Goal: Transaction & Acquisition: Purchase product/service

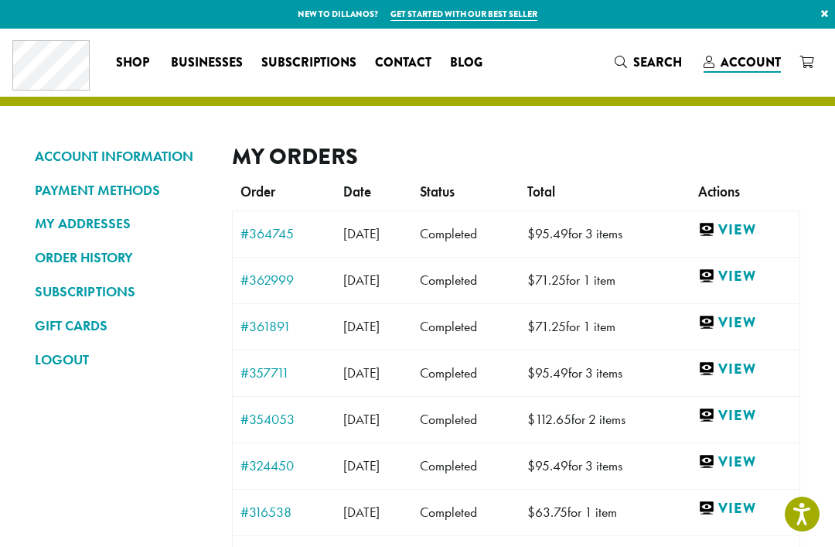
click at [754, 222] on link "View" at bounding box center [745, 229] width 94 height 19
click at [768, 267] on link "View" at bounding box center [745, 276] width 94 height 19
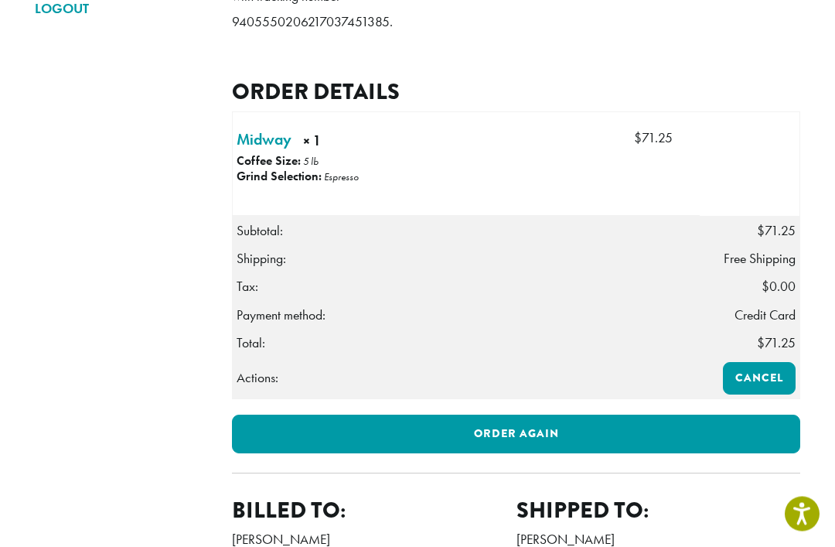
scroll to position [353, 0]
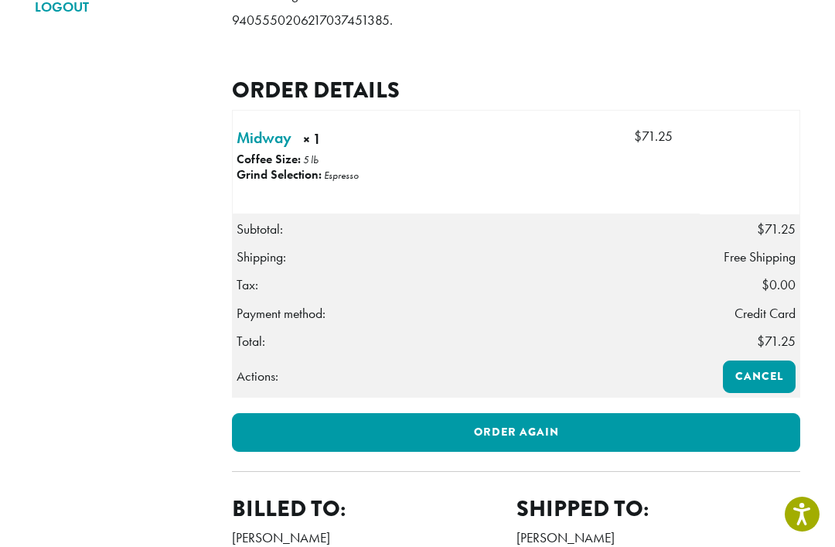
click at [483, 452] on link "Order again" at bounding box center [516, 432] width 569 height 39
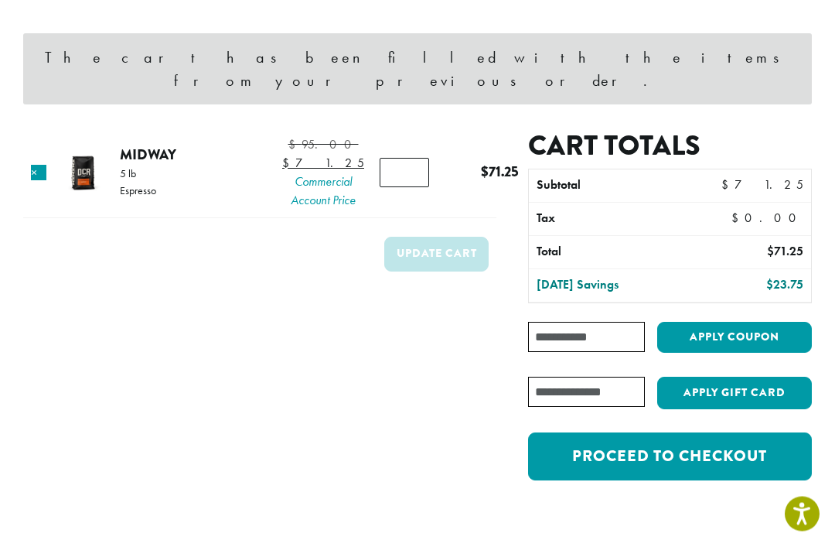
scroll to position [149, 0]
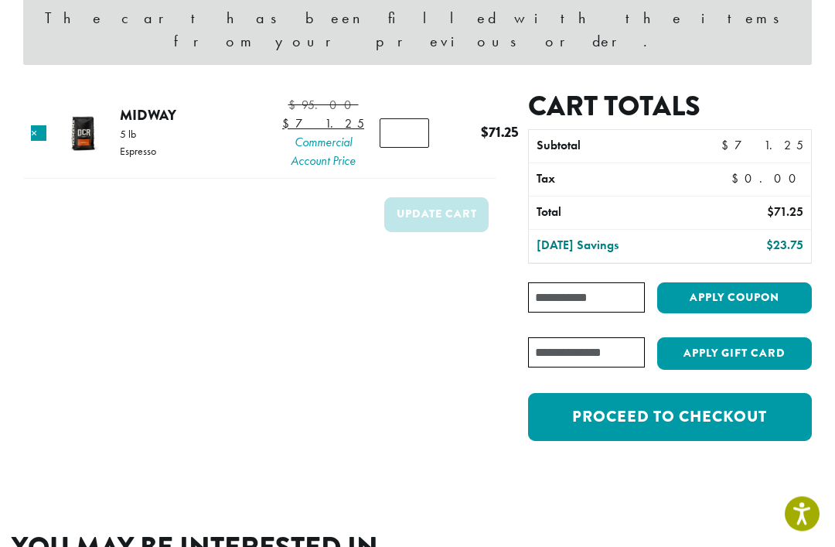
click at [644, 415] on link "Proceed to checkout" at bounding box center [670, 418] width 284 height 48
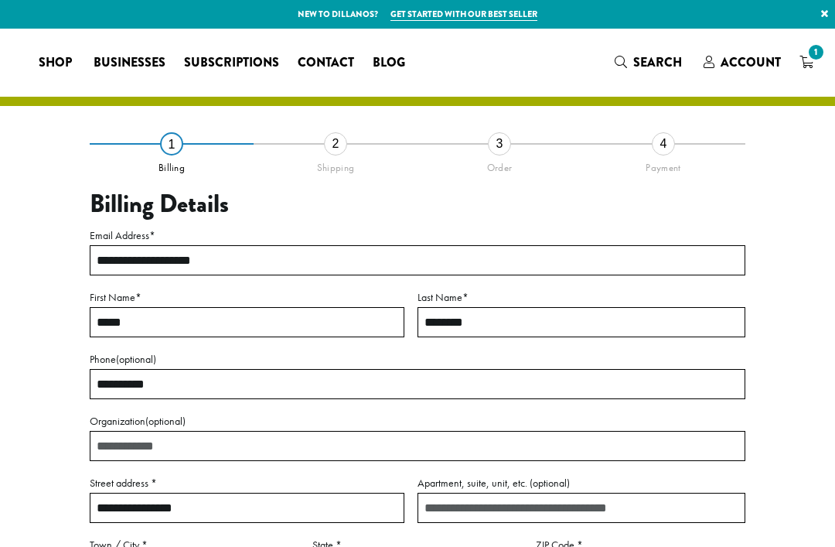
select select "**"
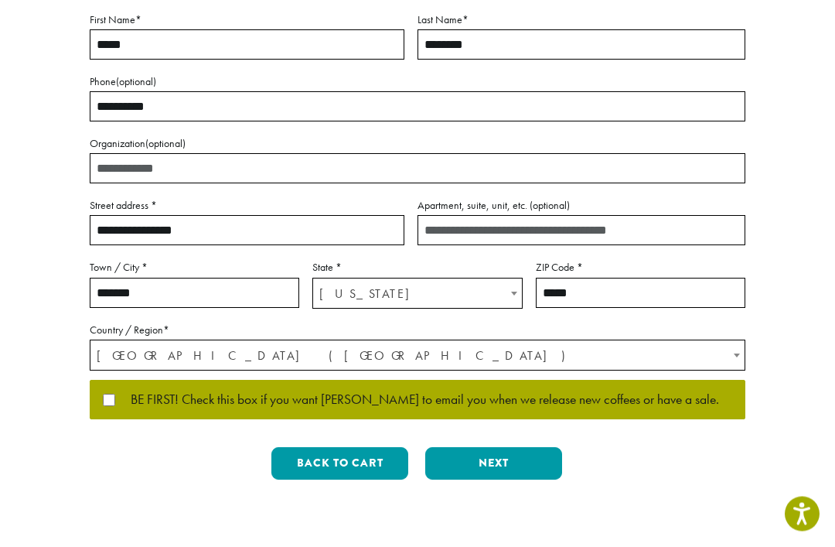
scroll to position [279, 0]
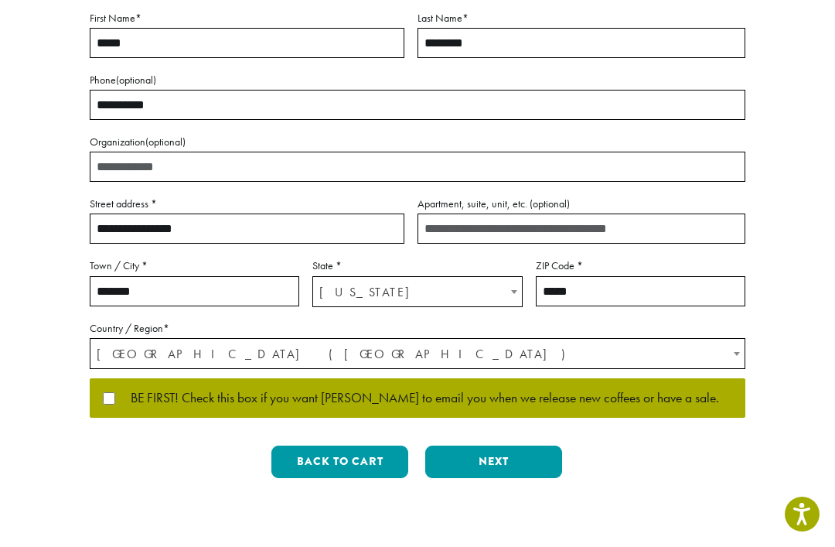
click at [489, 459] on button "Next" at bounding box center [493, 462] width 137 height 32
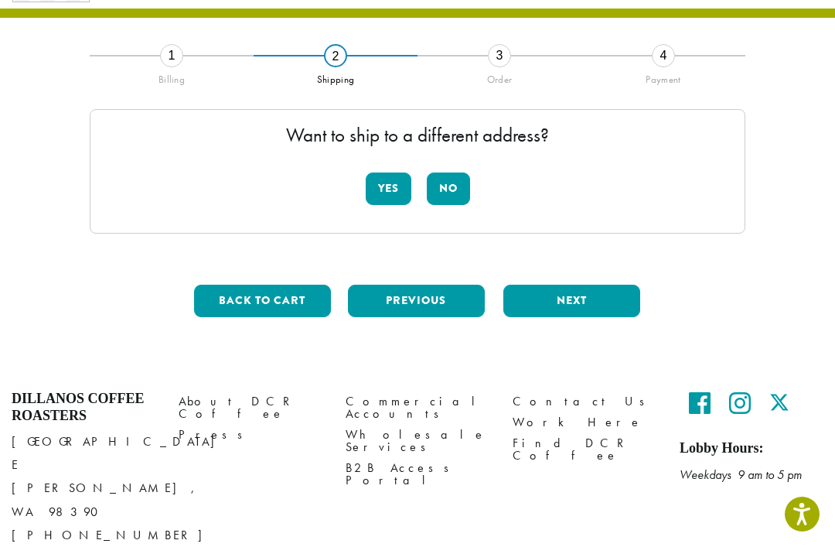
scroll to position [69, 0]
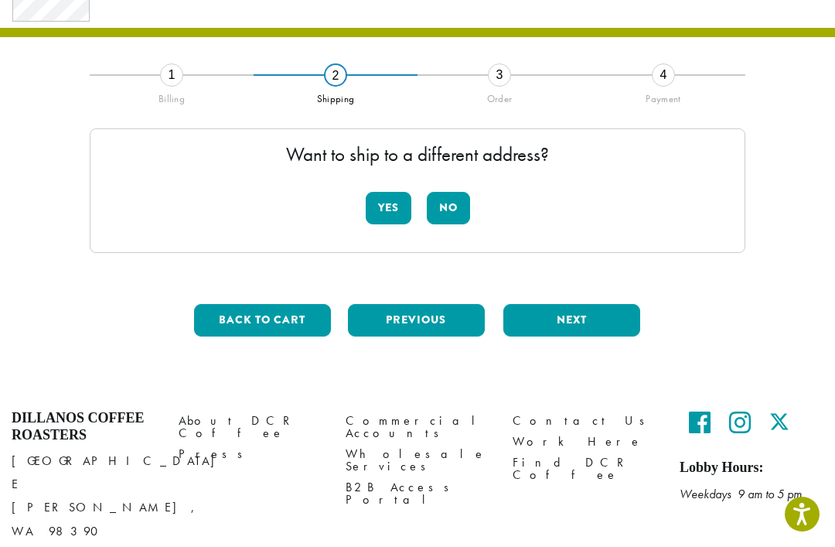
click at [435, 212] on button "No" at bounding box center [448, 208] width 43 height 32
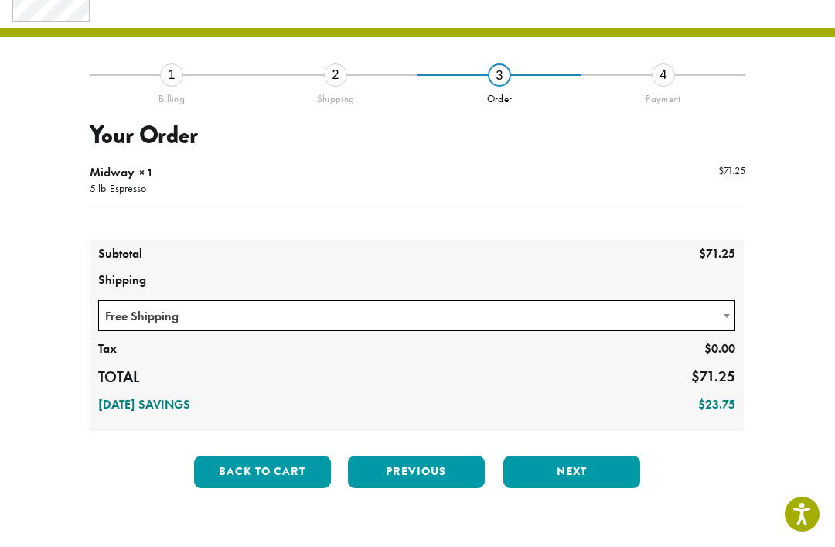
click at [557, 476] on button "Next" at bounding box center [572, 472] width 137 height 32
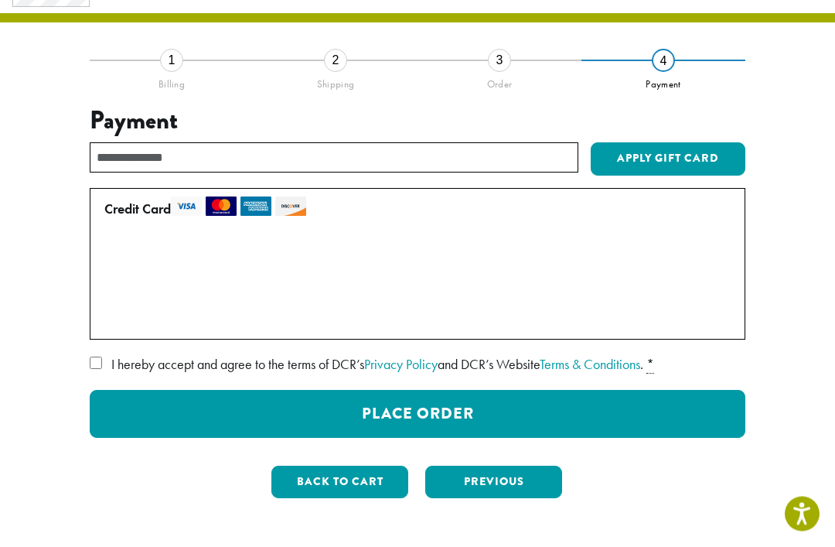
scroll to position [89, 0]
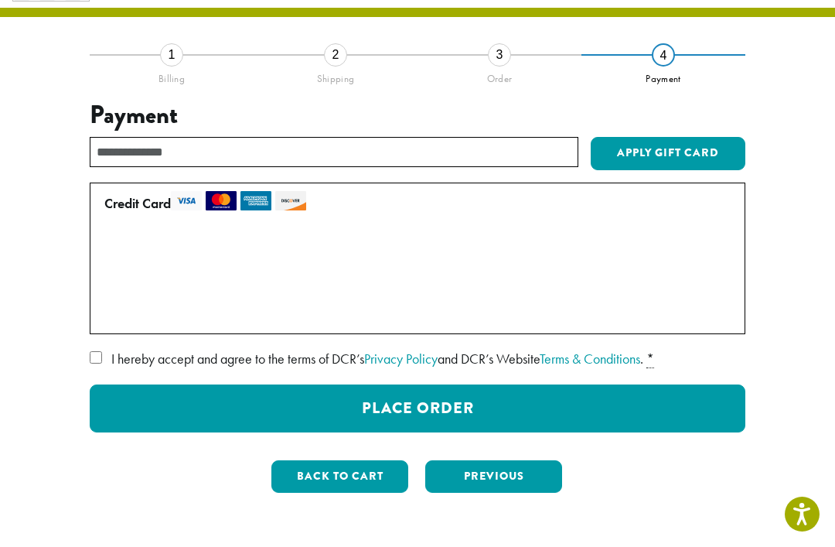
click at [386, 417] on button "Place Order" at bounding box center [418, 408] width 656 height 48
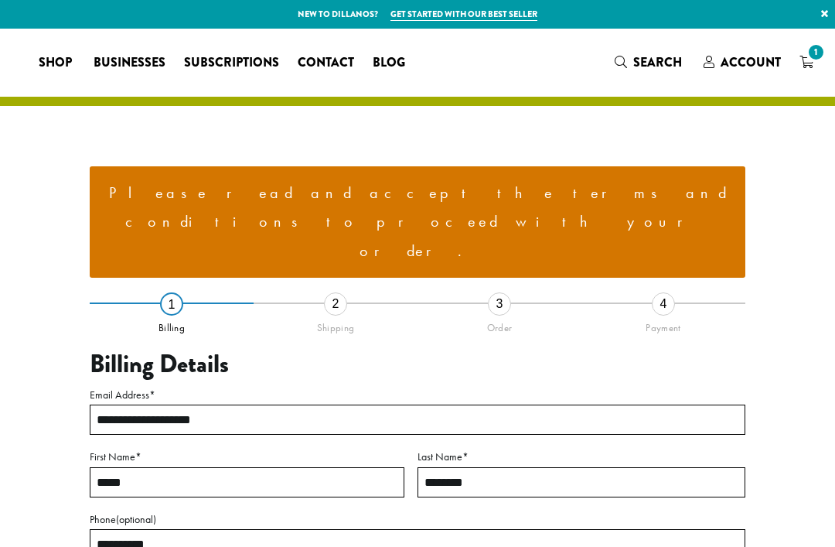
select select "**"
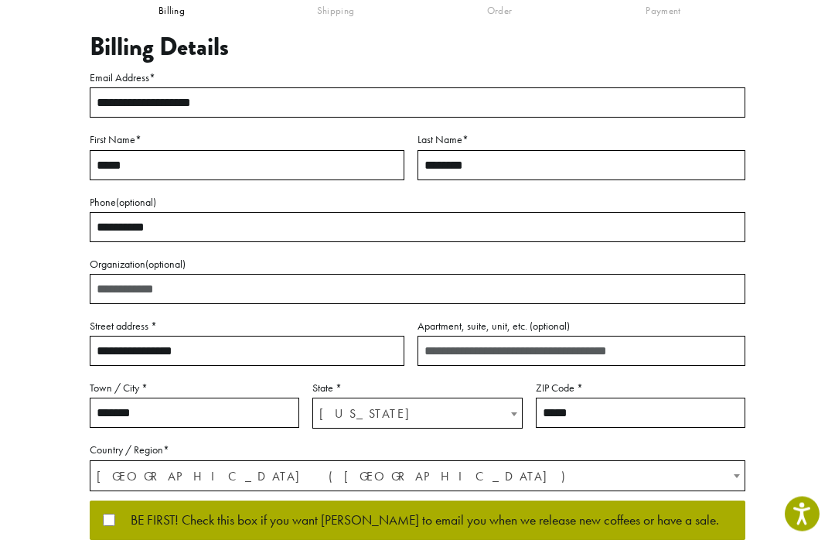
scroll to position [358, 0]
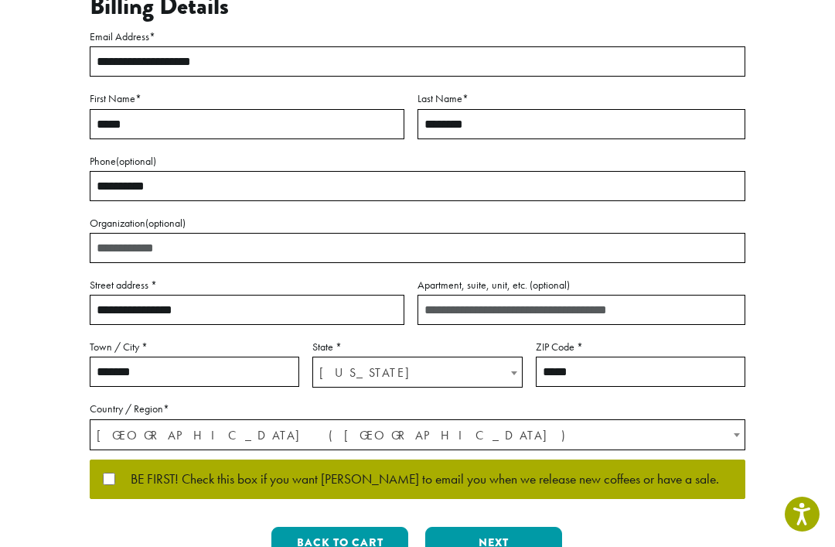
click at [487, 527] on button "Next" at bounding box center [493, 543] width 137 height 32
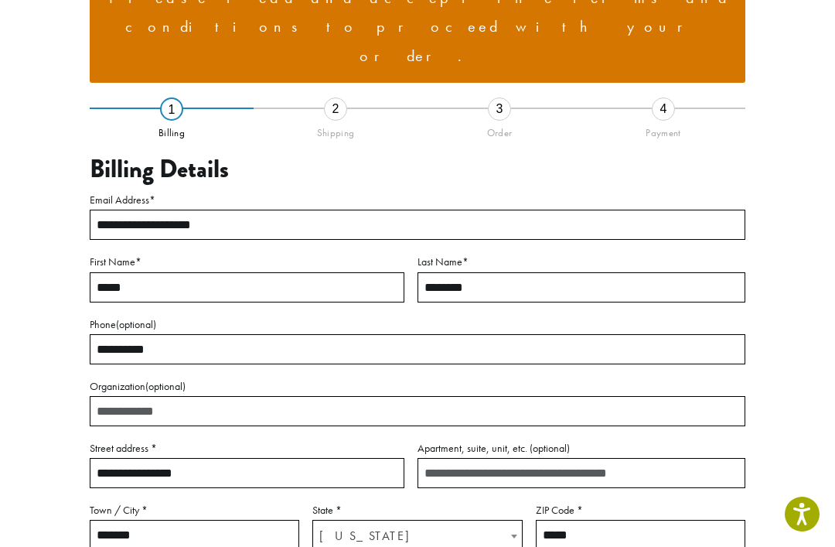
scroll to position [170, 0]
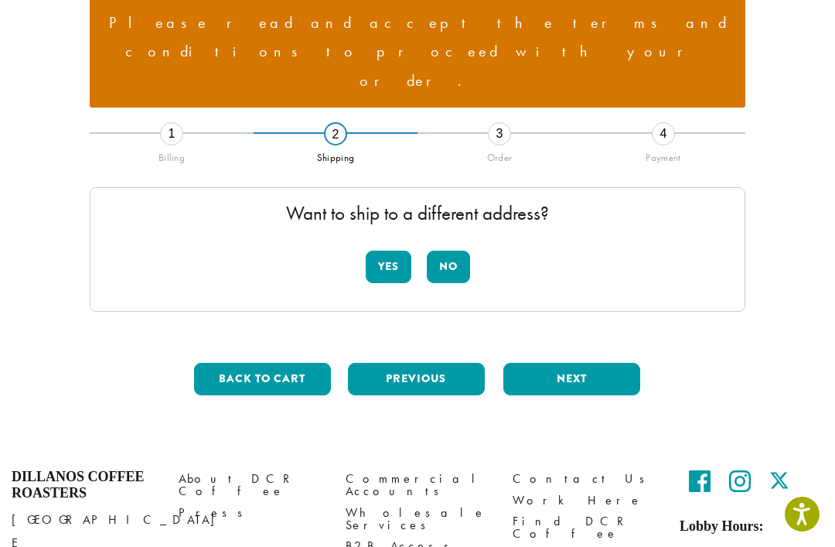
click at [437, 251] on button "No" at bounding box center [448, 267] width 43 height 32
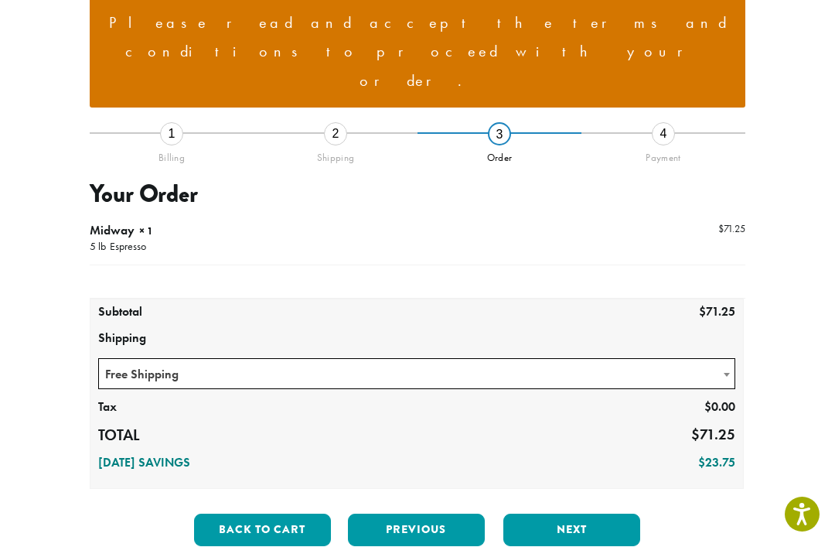
click at [566, 514] on button "Next" at bounding box center [572, 530] width 137 height 32
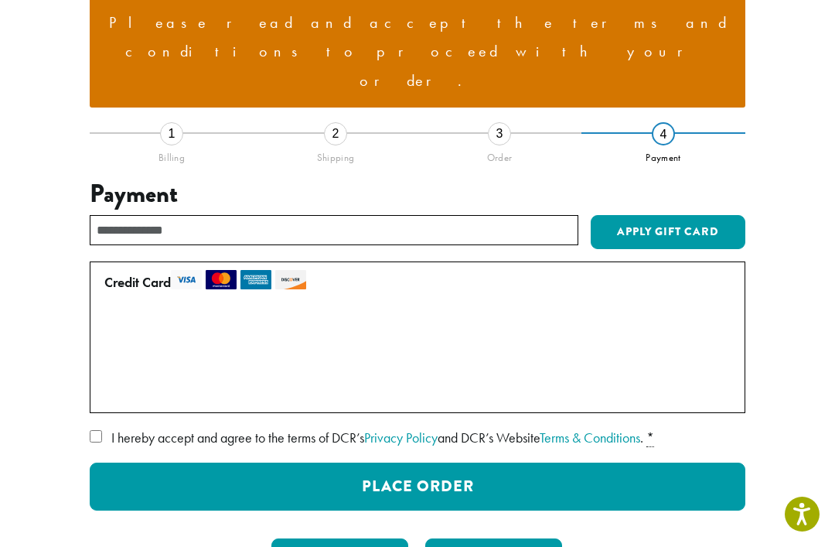
click at [388, 463] on button "Place Order" at bounding box center [418, 487] width 656 height 48
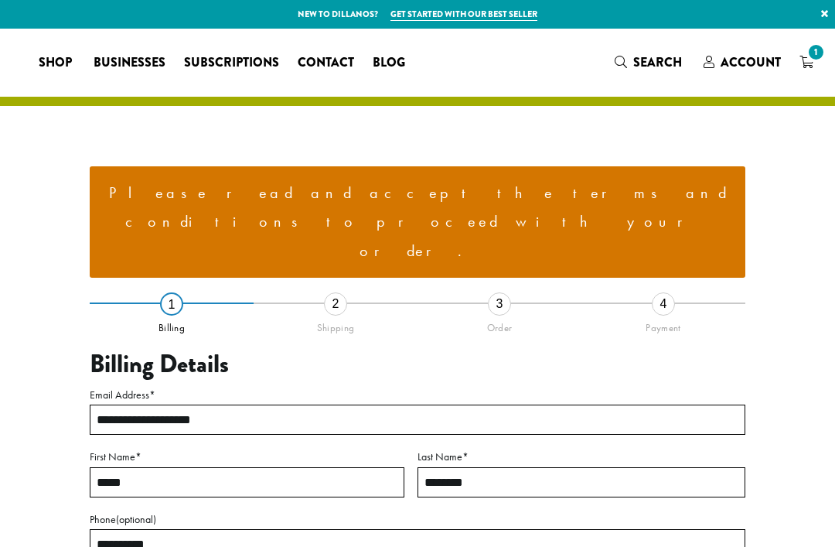
select select "**"
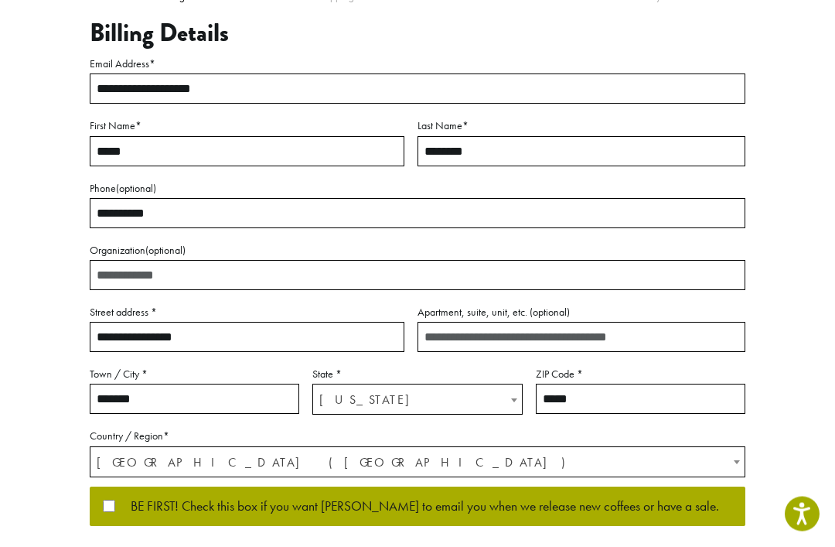
scroll to position [354, 0]
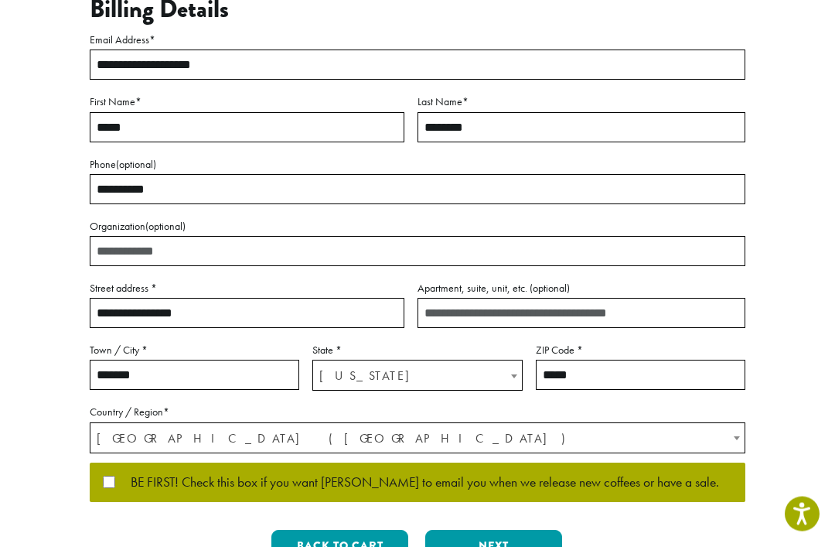
click at [489, 531] on button "Next" at bounding box center [493, 547] width 137 height 32
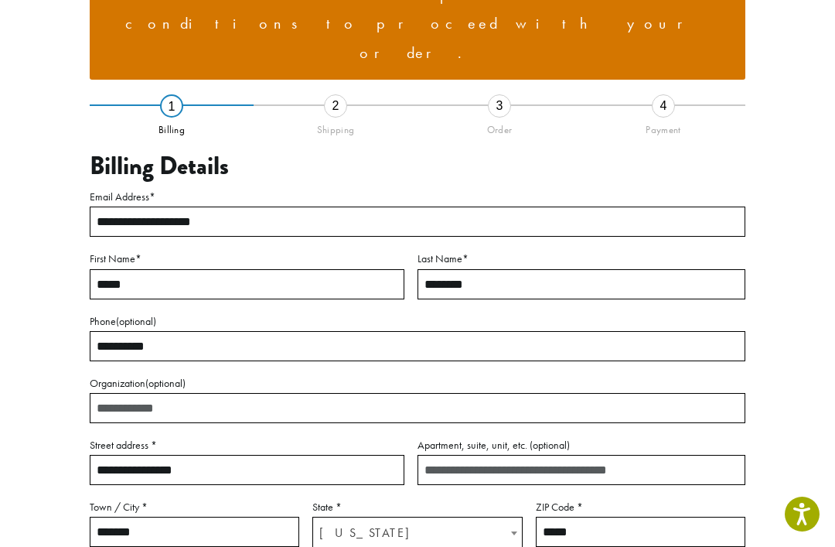
scroll to position [170, 0]
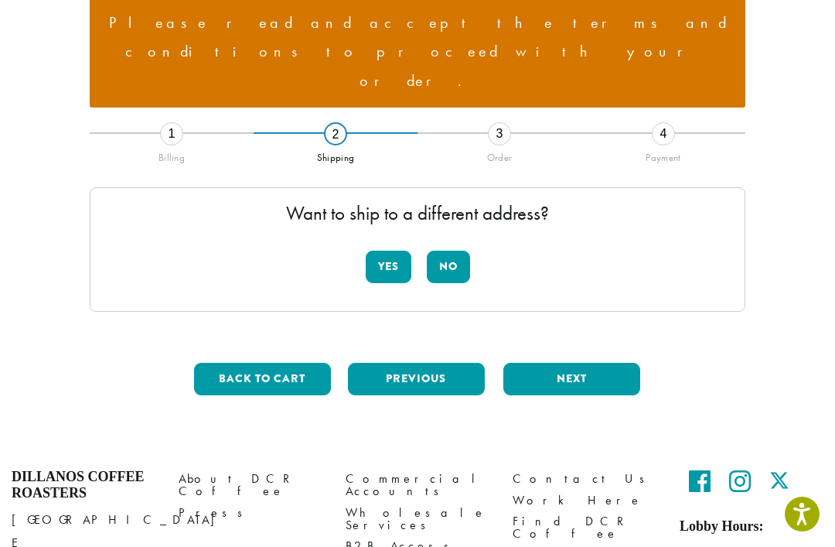
click at [449, 251] on button "No" at bounding box center [448, 267] width 43 height 32
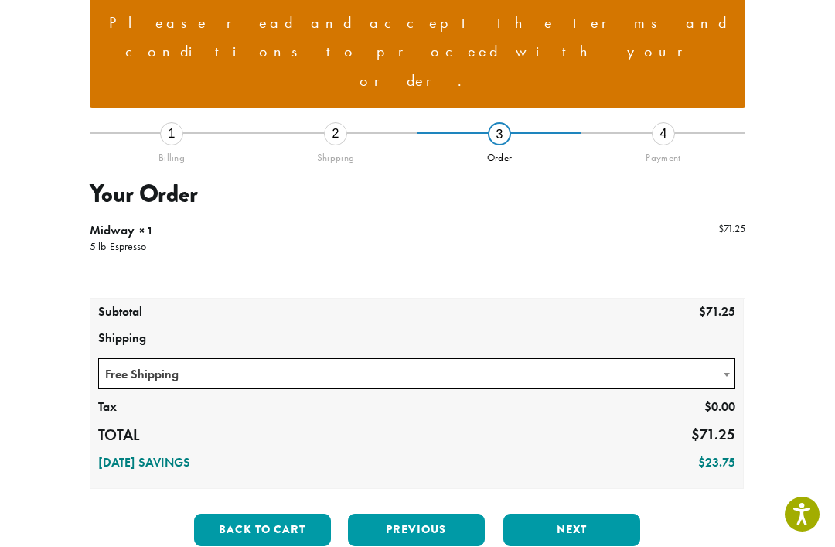
click at [551, 514] on button "Next" at bounding box center [572, 530] width 137 height 32
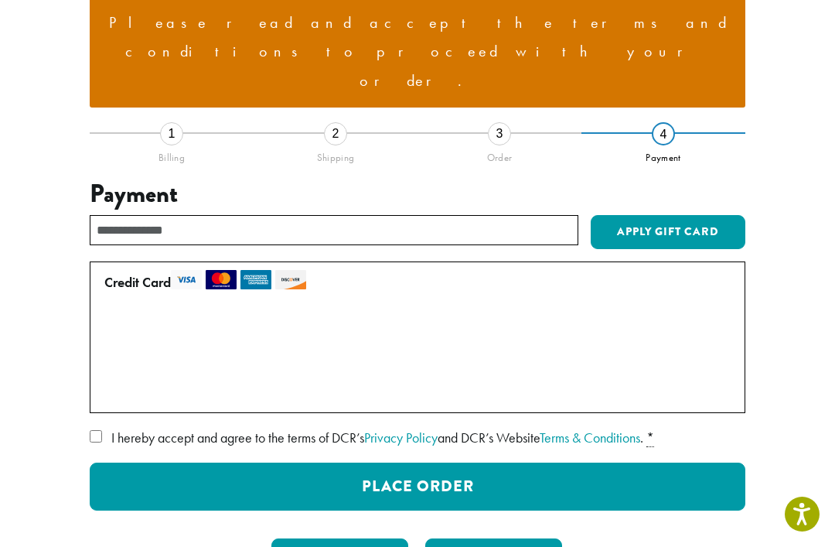
click at [401, 463] on button "Place Order" at bounding box center [418, 487] width 656 height 48
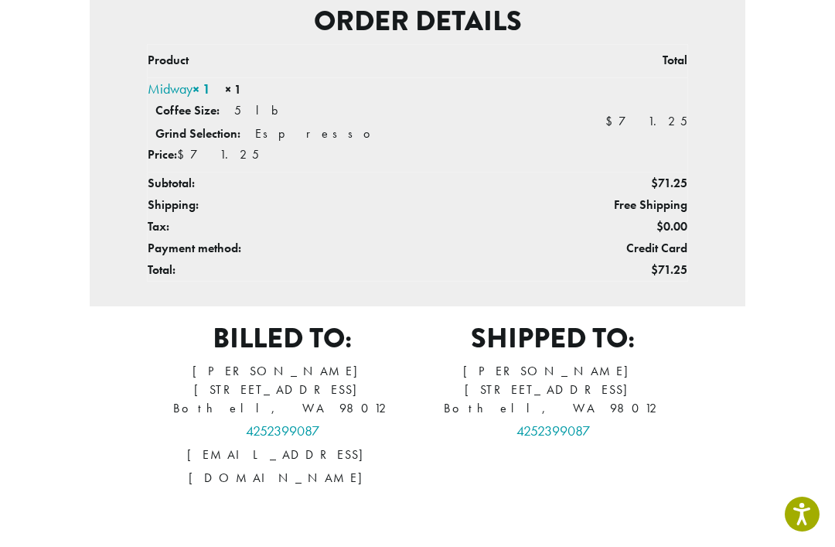
scroll to position [462, 0]
